Goal: Information Seeking & Learning: Learn about a topic

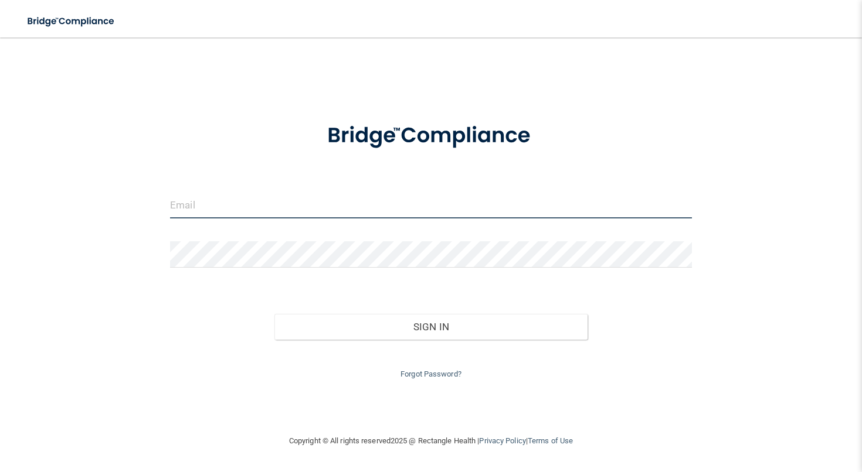
click at [397, 216] on input "email" at bounding box center [431, 205] width 522 height 26
click at [339, 198] on input "email" at bounding box center [431, 205] width 522 height 26
type input "[EMAIL_ADDRESS][DOMAIN_NAME]"
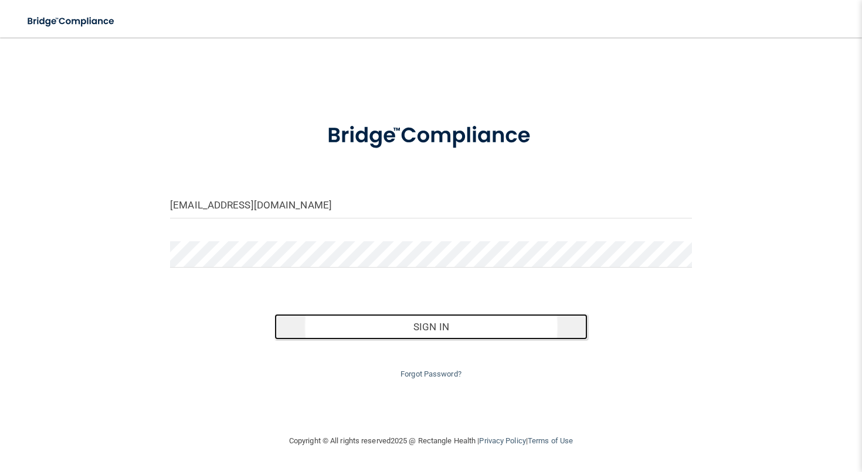
click at [355, 331] on button "Sign In" at bounding box center [430, 327] width 313 height 26
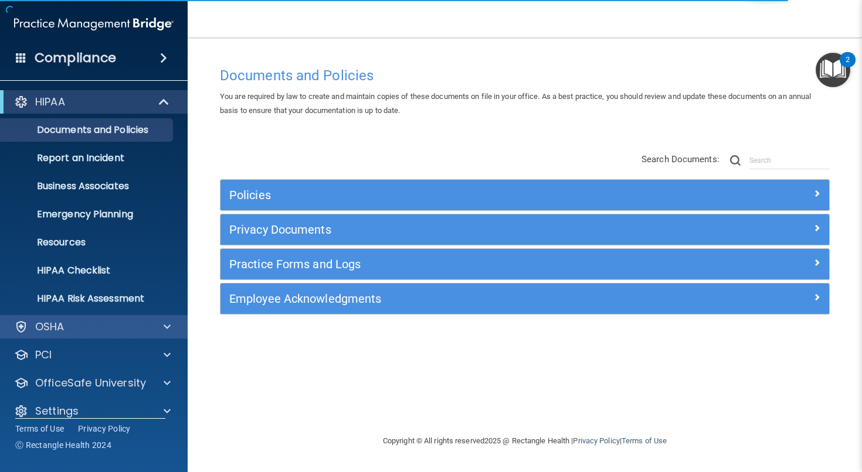
scroll to position [14, 0]
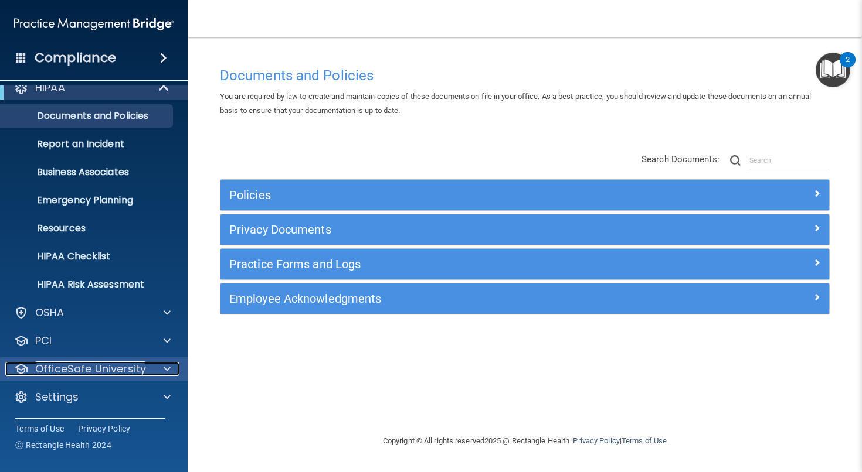
click at [77, 374] on p "OfficeSafe University" at bounding box center [90, 369] width 111 height 14
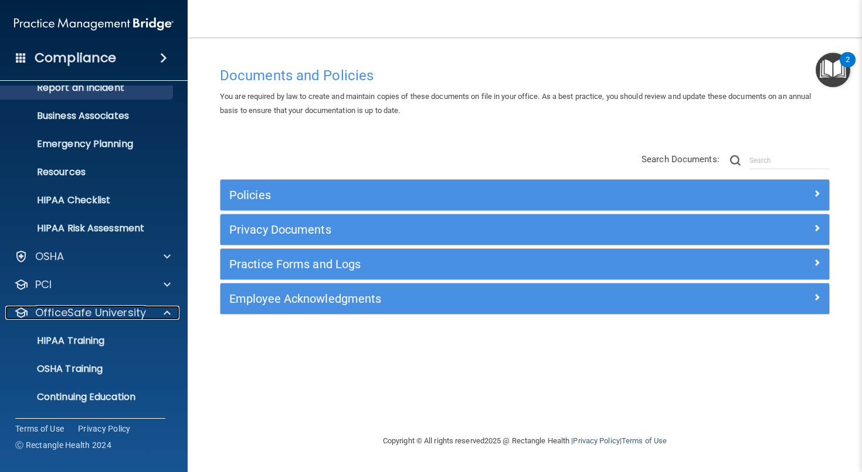
scroll to position [98, 0]
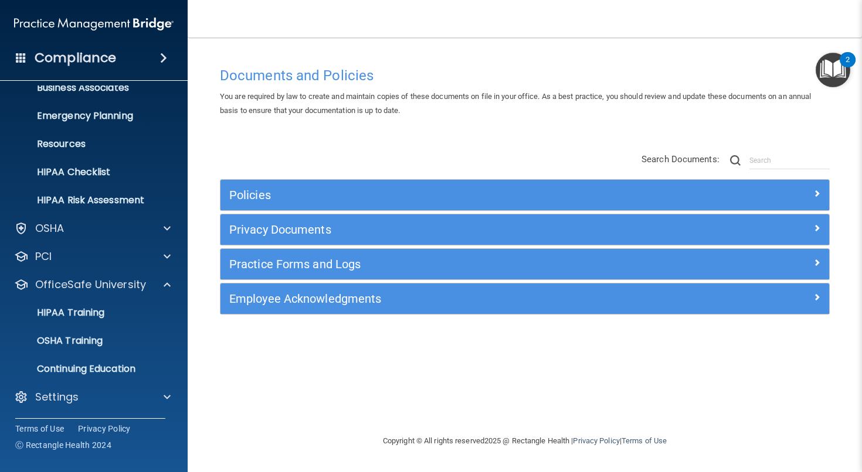
click at [31, 54] on div "Compliance" at bounding box center [94, 58] width 188 height 26
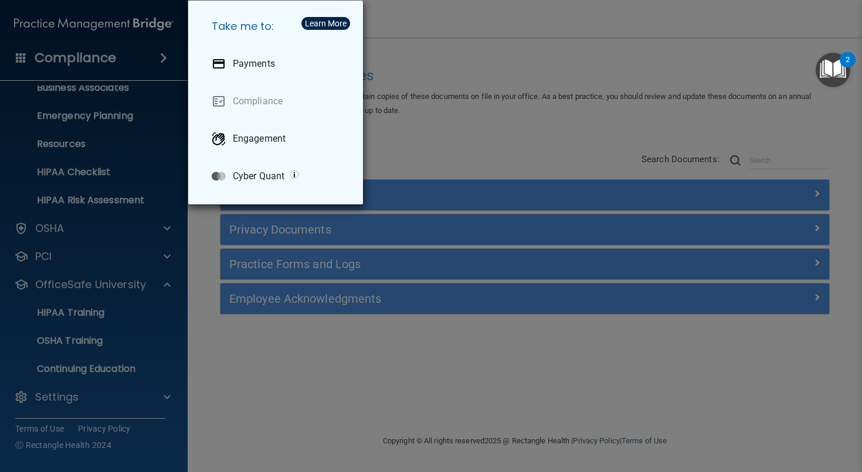
click at [137, 85] on div "Take me to: Payments Compliance Engagement Cyber Quant" at bounding box center [431, 236] width 862 height 472
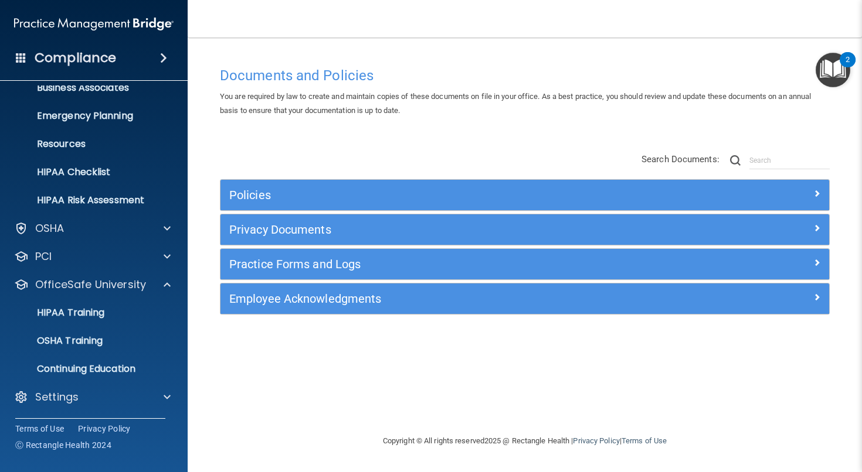
click at [162, 56] on span at bounding box center [163, 58] width 7 height 14
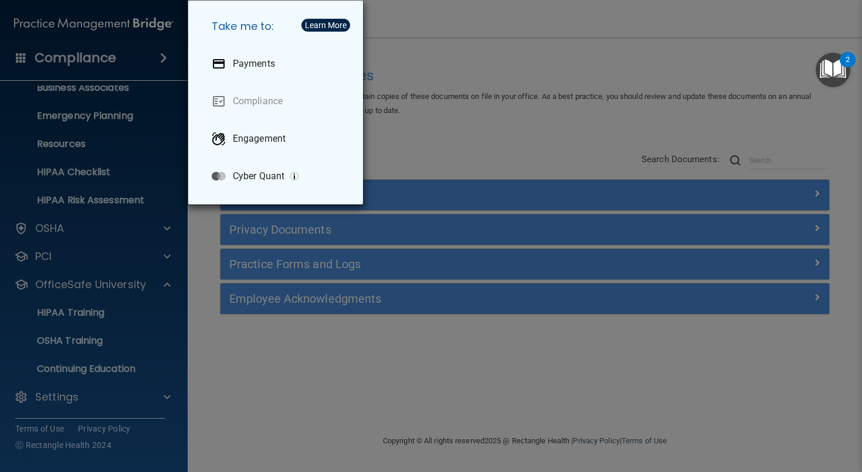
click at [162, 56] on div "Take me to: Payments Compliance Engagement Cyber Quant" at bounding box center [431, 236] width 862 height 472
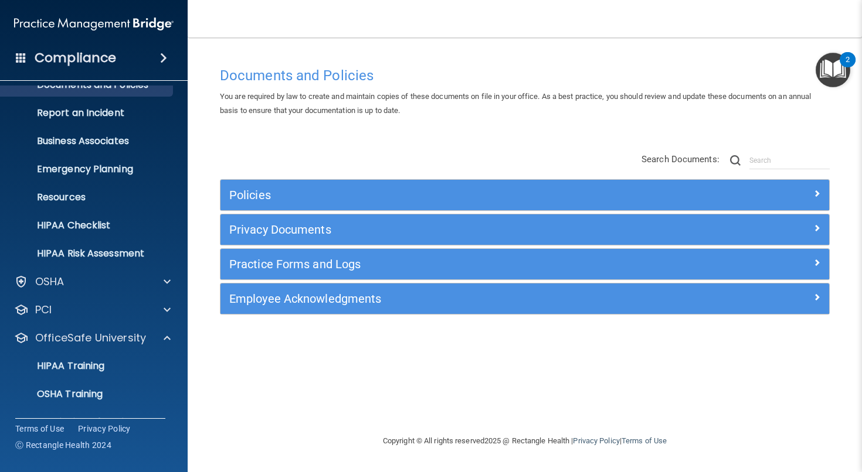
scroll to position [46, 0]
click at [127, 332] on p "OfficeSafe University" at bounding box center [90, 338] width 111 height 14
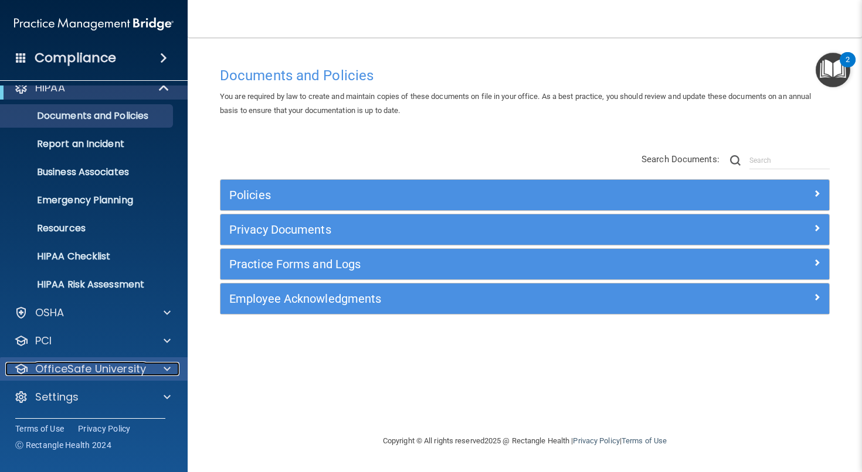
scroll to position [14, 0]
click at [161, 365] on div at bounding box center [165, 369] width 29 height 14
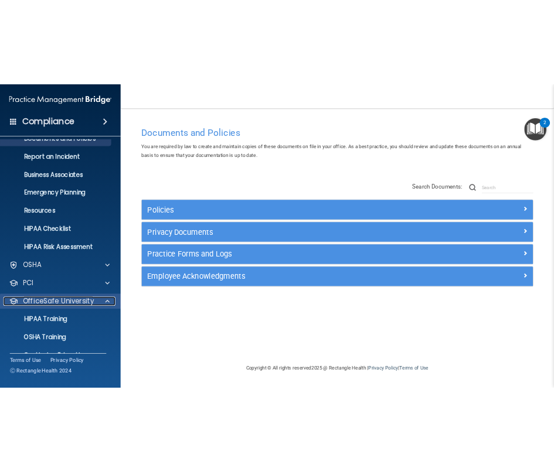
scroll to position [98, 0]
